Goal: Book appointment/travel/reservation

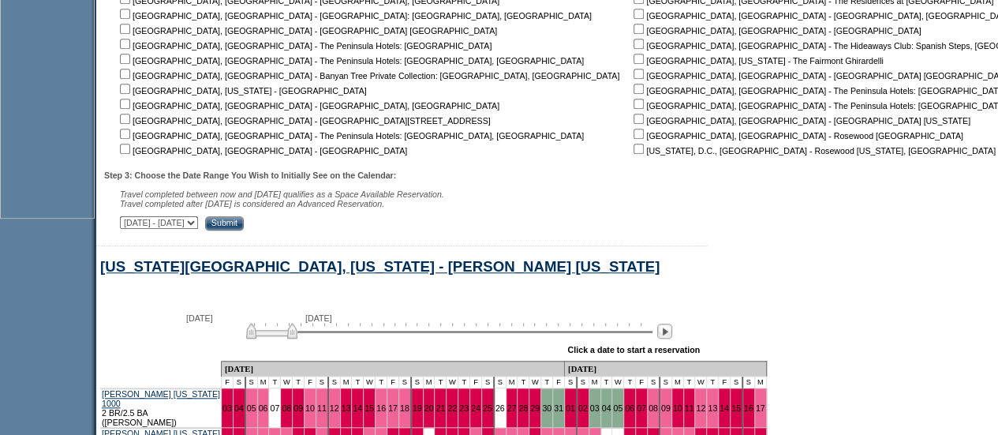
scroll to position [801, 0]
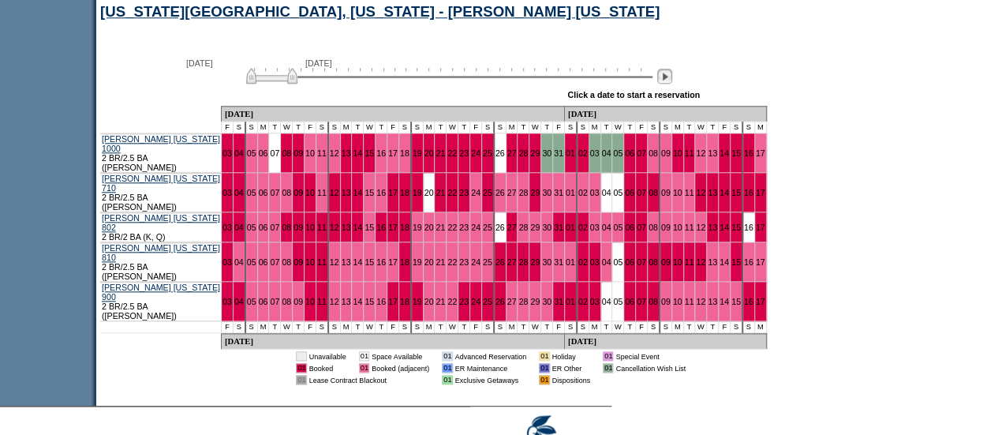
click at [672, 83] on img at bounding box center [664, 76] width 15 height 15
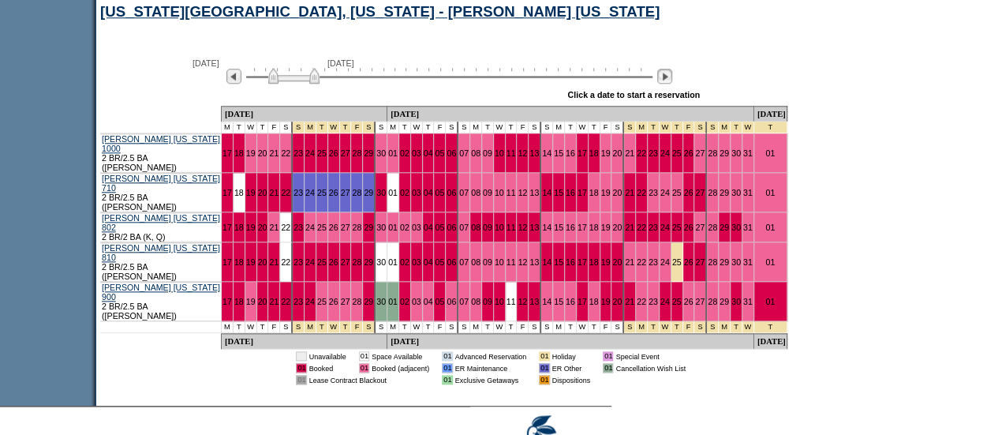
click at [672, 83] on img at bounding box center [664, 76] width 15 height 15
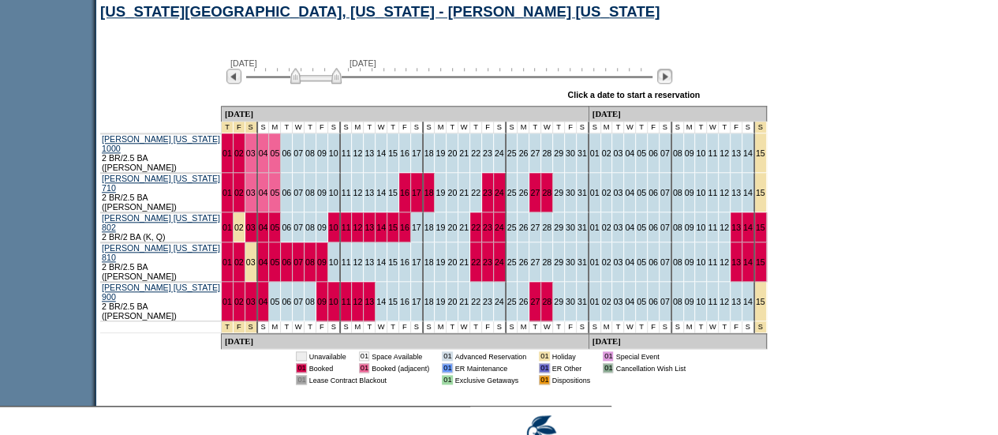
click at [672, 83] on img at bounding box center [664, 76] width 15 height 15
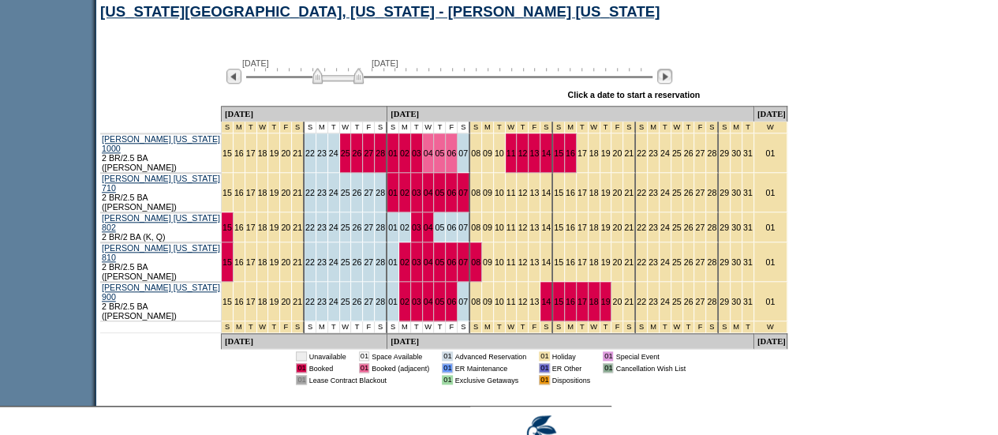
click at [672, 83] on img at bounding box center [664, 76] width 15 height 15
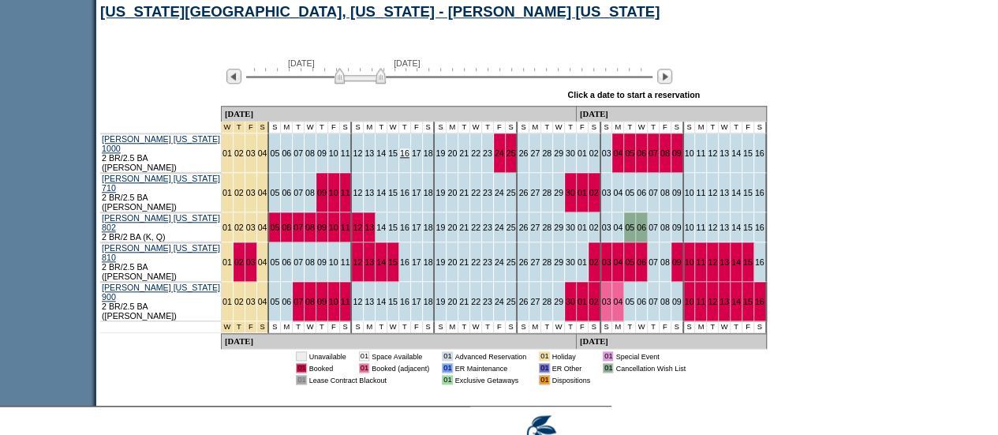
click at [400, 151] on link "16" at bounding box center [404, 152] width 9 height 9
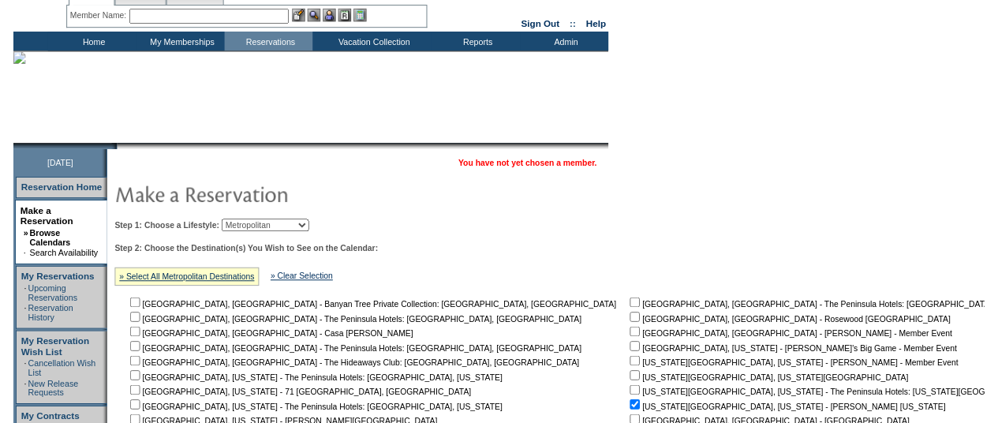
scroll to position [0, 0]
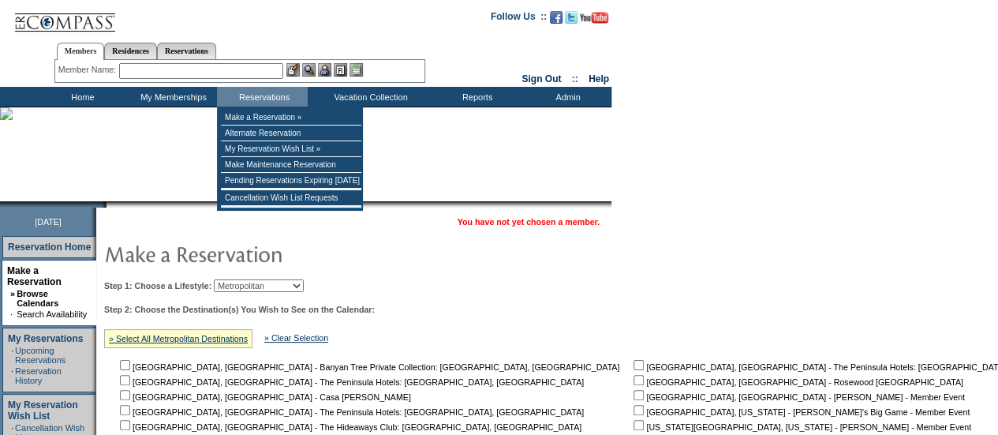
click at [226, 71] on input "text" at bounding box center [201, 71] width 164 height 16
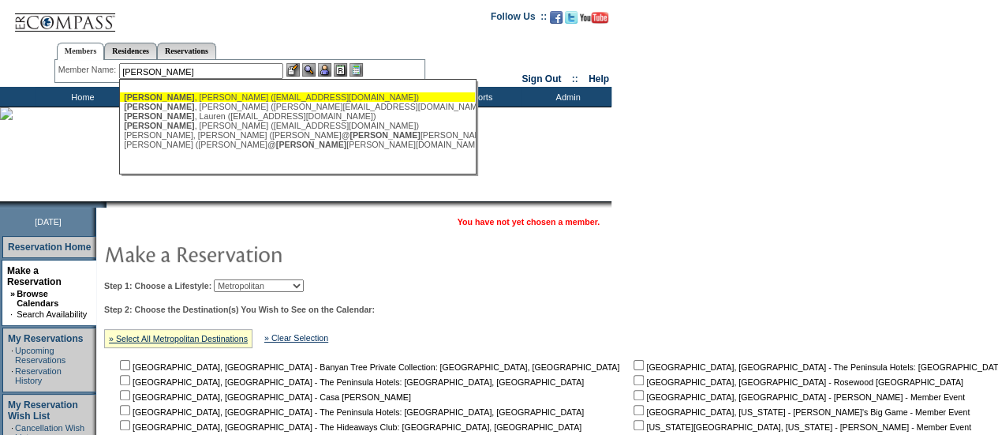
click at [219, 95] on div "[PERSON_NAME] ([EMAIL_ADDRESS][DOMAIN_NAME])" at bounding box center [297, 96] width 347 height 9
type input "[PERSON_NAME] ([EMAIL_ADDRESS][DOMAIN_NAME])"
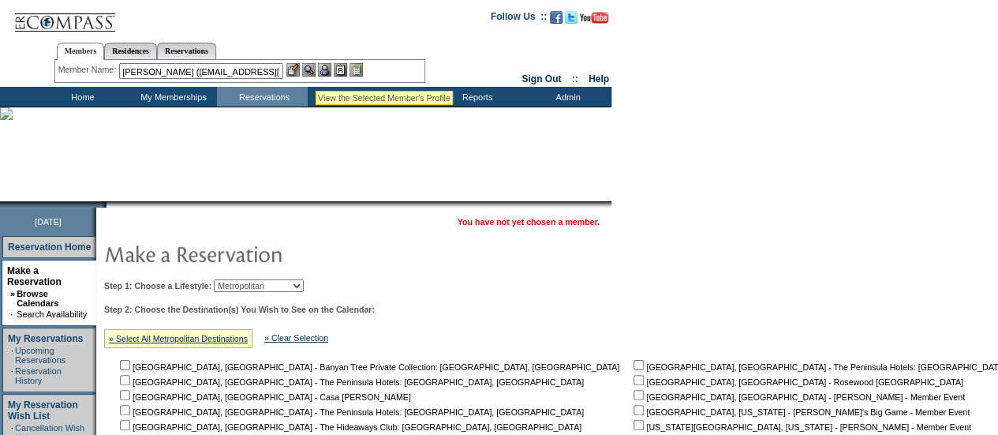
click at [329, 65] on img at bounding box center [324, 69] width 13 height 13
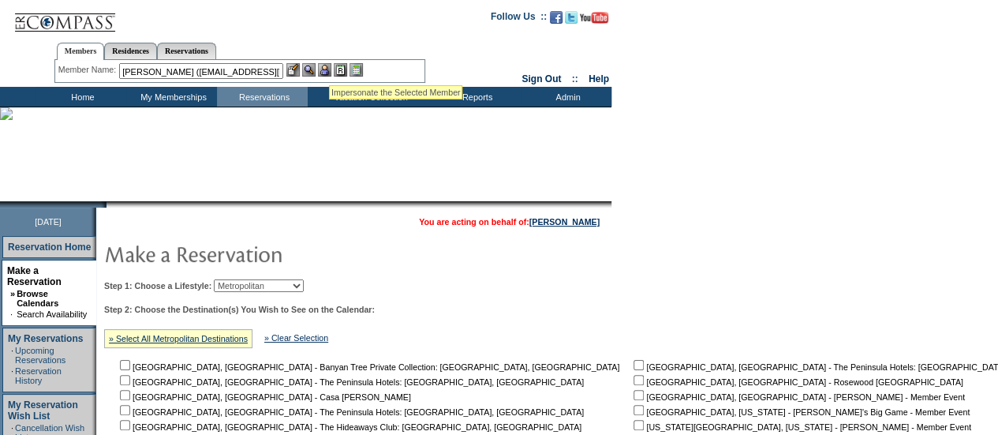
click at [316, 67] on img at bounding box center [308, 69] width 13 height 13
